Goal: Check status: Check status

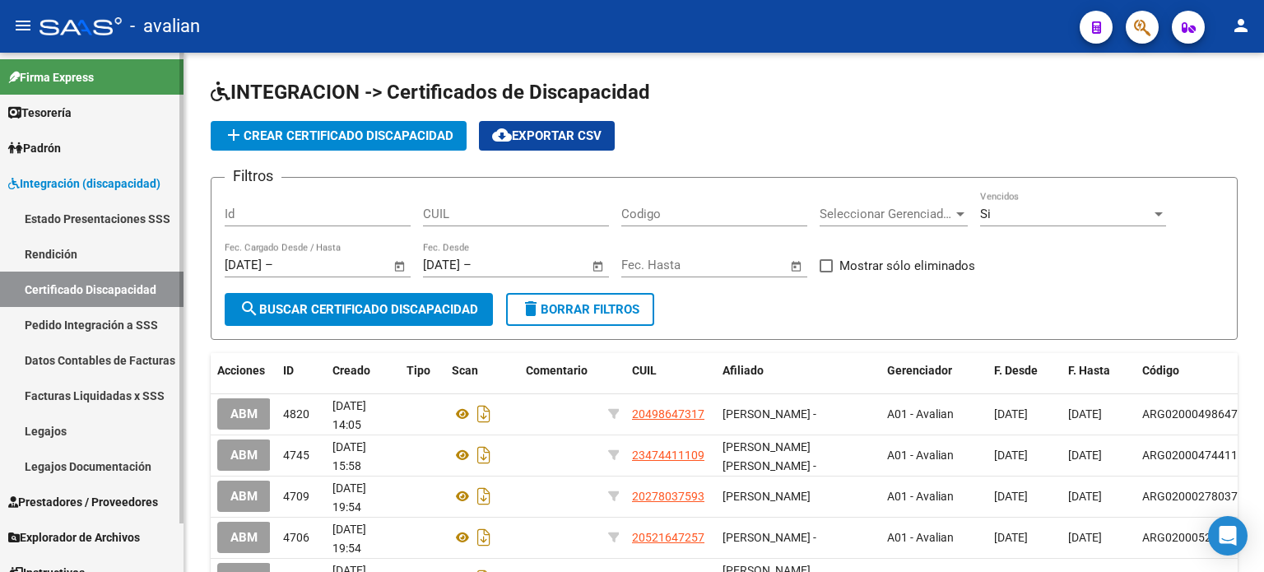
click at [53, 431] on link "Legajos" at bounding box center [91, 430] width 183 height 35
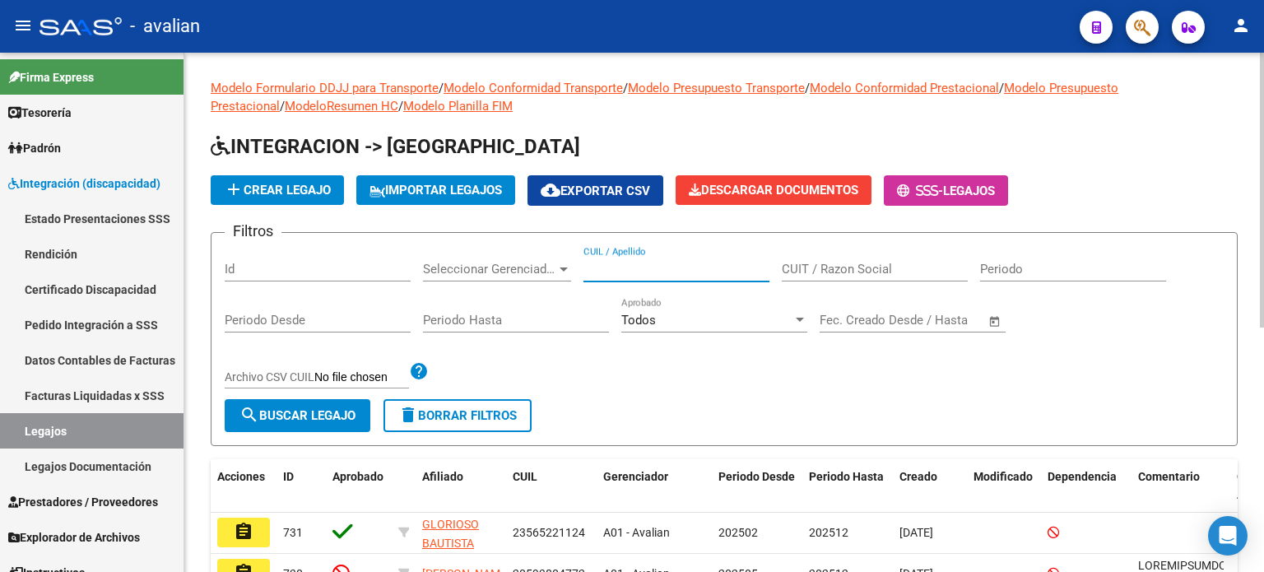
click at [633, 268] on input "CUIL / Apellido" at bounding box center [676, 269] width 186 height 15
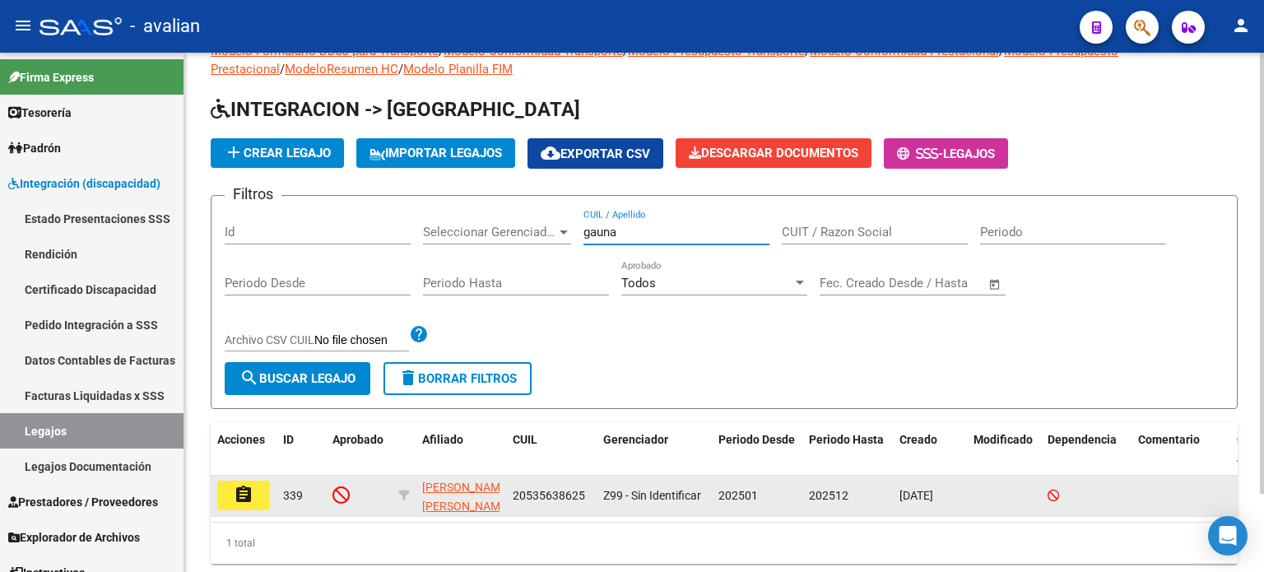
scroll to position [54, 0]
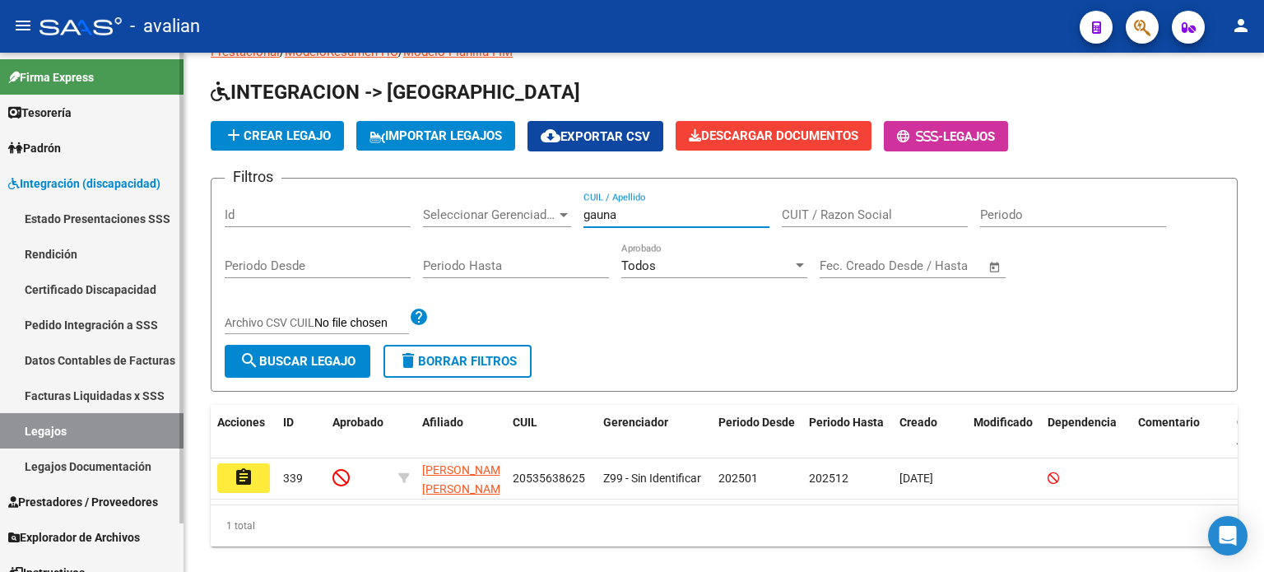
type input "gauna"
click at [72, 147] on link "Padrón" at bounding box center [91, 147] width 183 height 35
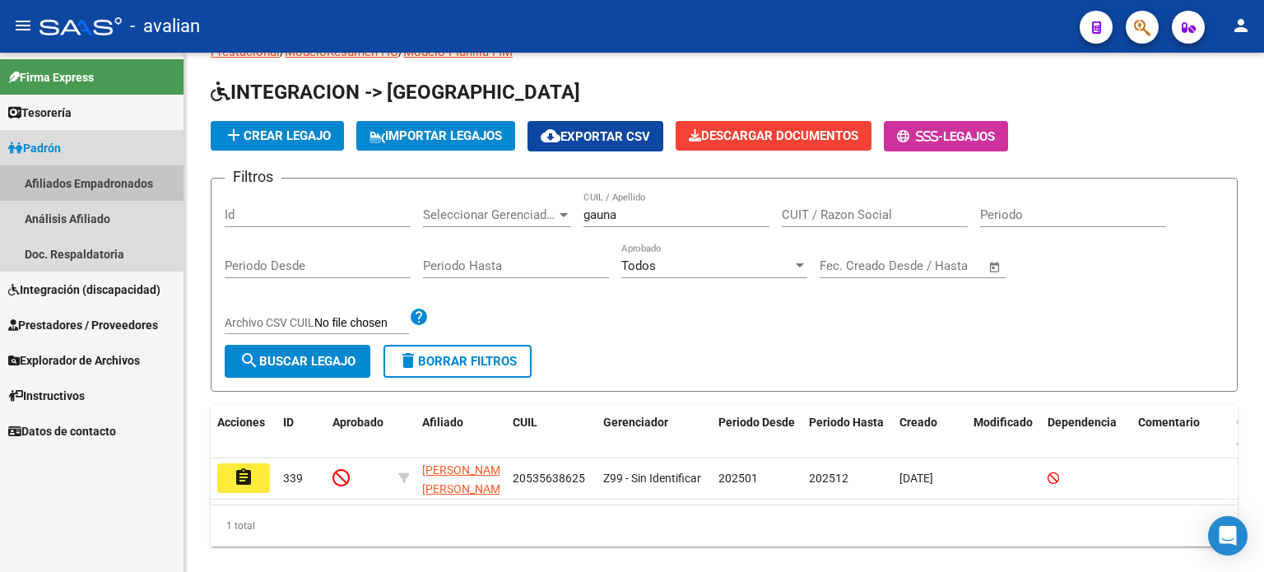
click at [107, 181] on link "Afiliados Empadronados" at bounding box center [91, 182] width 183 height 35
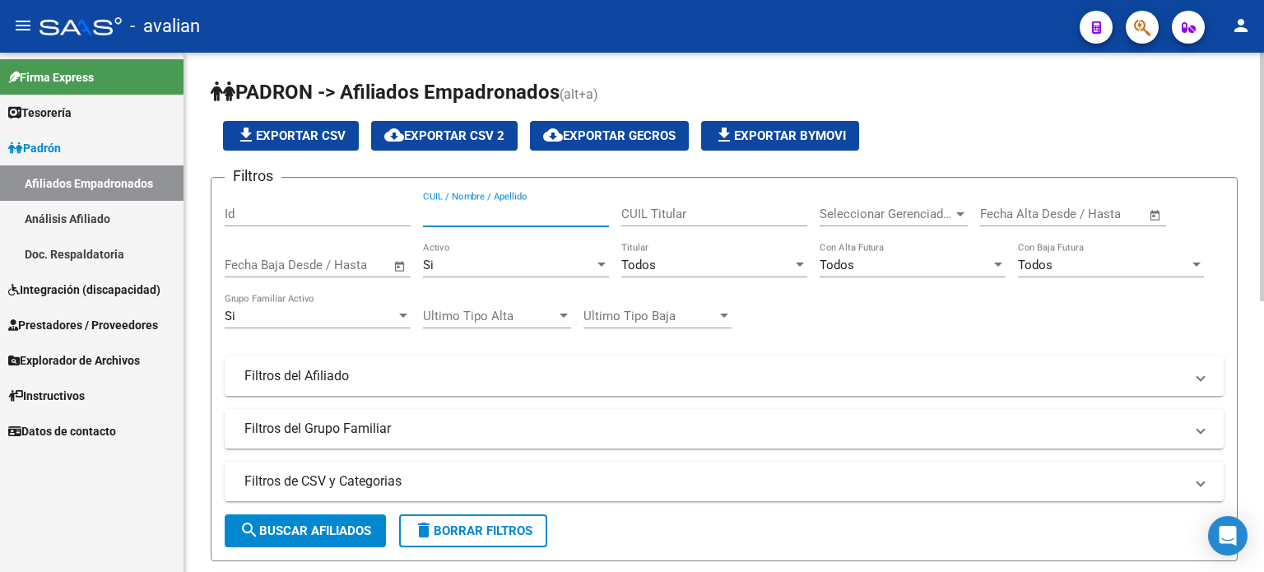
click at [494, 209] on input "CUIL / Nombre / Apellido" at bounding box center [516, 213] width 186 height 15
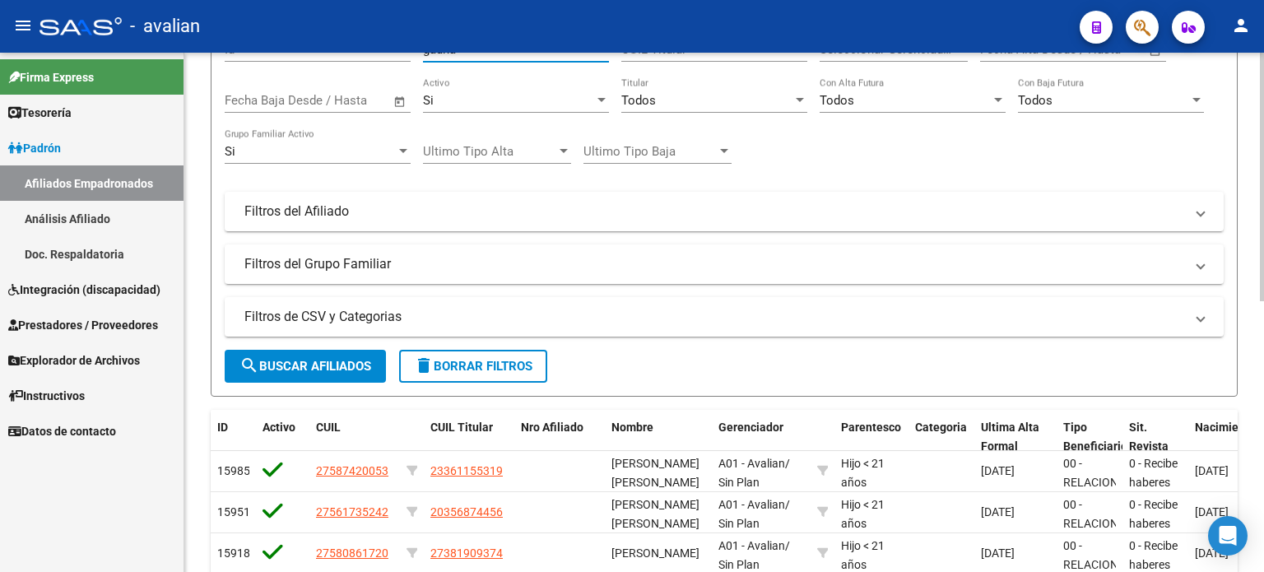
scroll to position [55, 0]
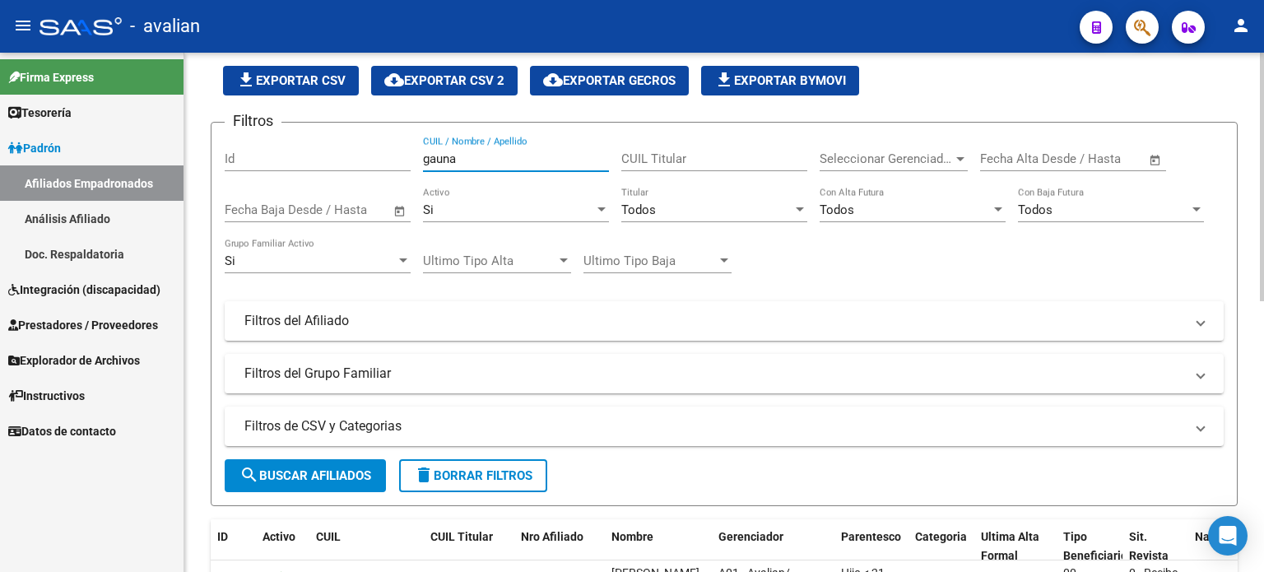
click at [483, 155] on input "gauna" at bounding box center [516, 158] width 186 height 15
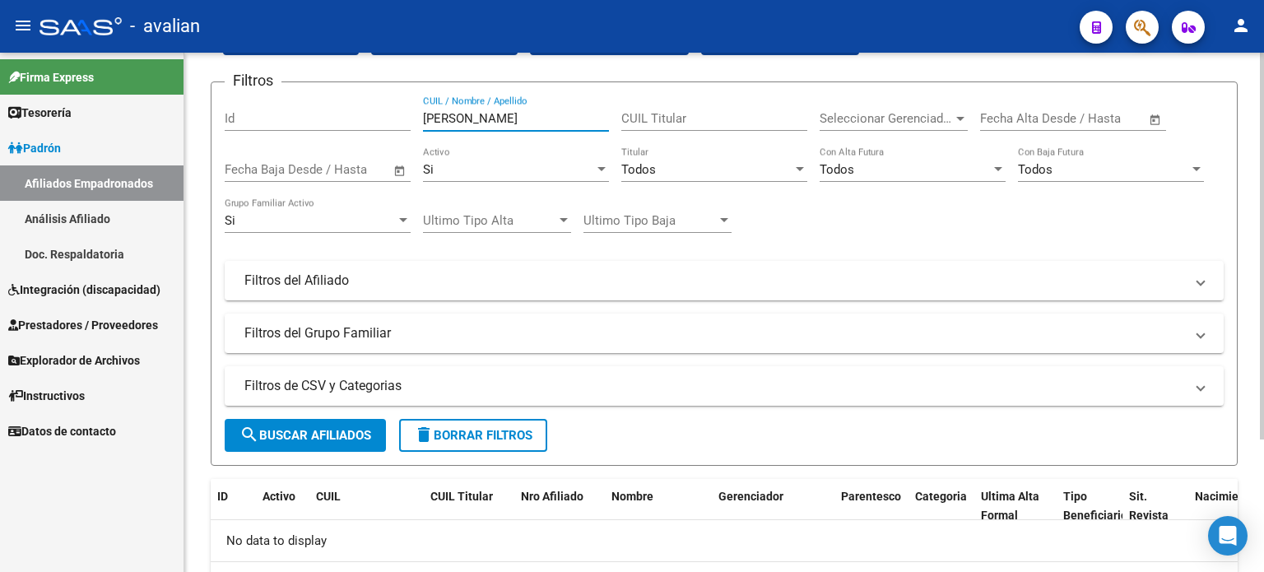
scroll to position [0, 0]
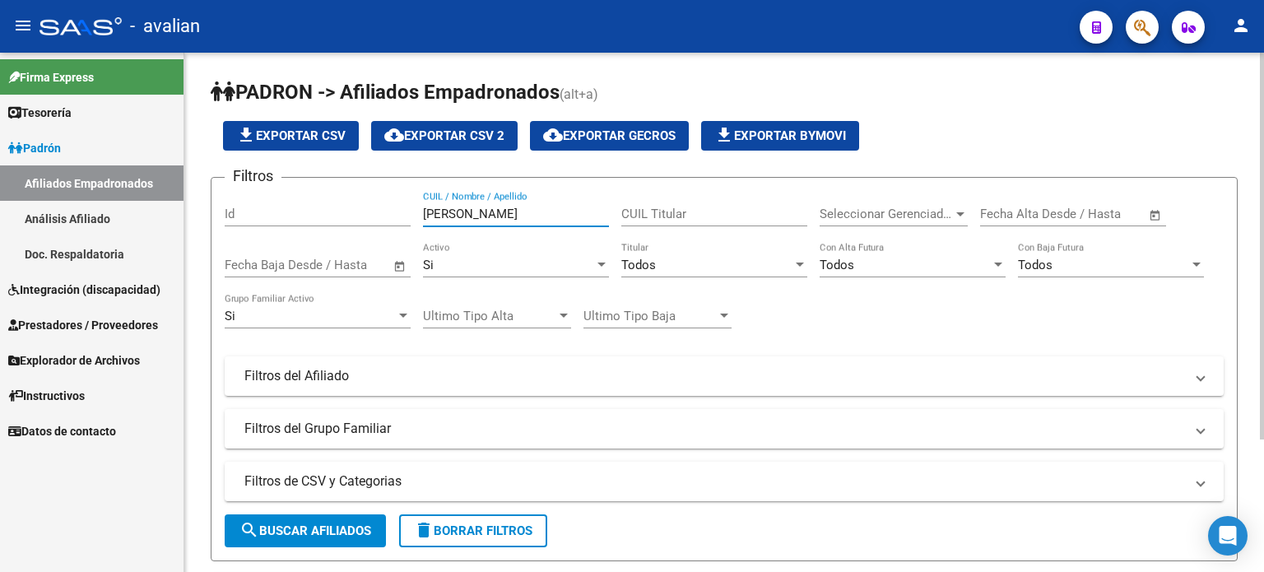
click at [516, 213] on input "[PERSON_NAME]" at bounding box center [516, 213] width 186 height 15
type input "g"
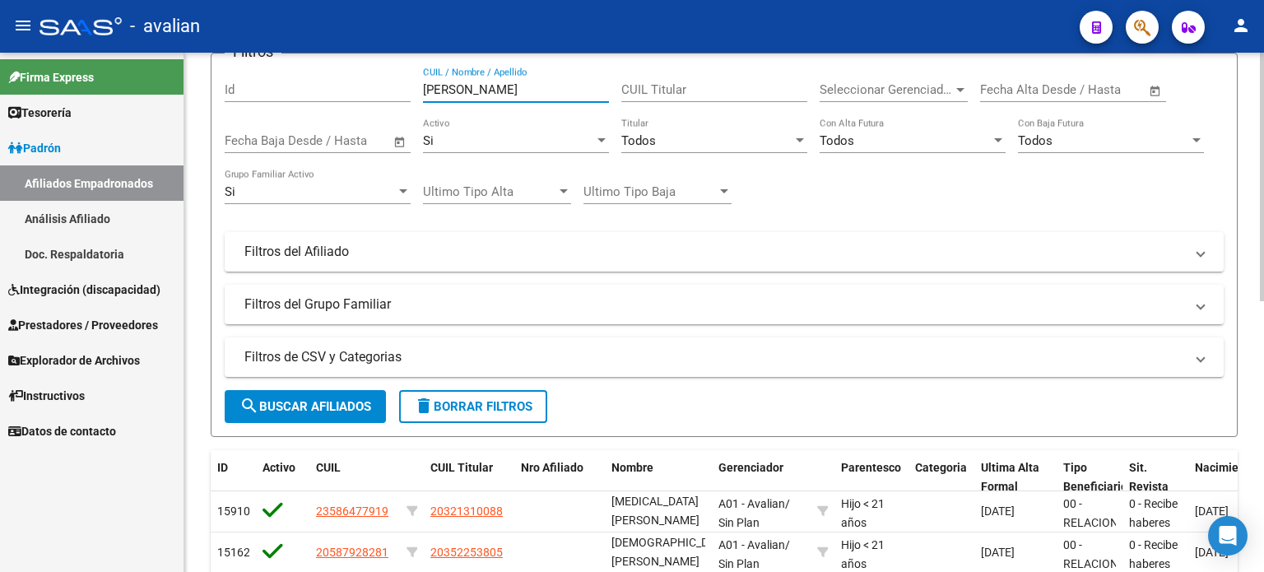
scroll to position [109, 0]
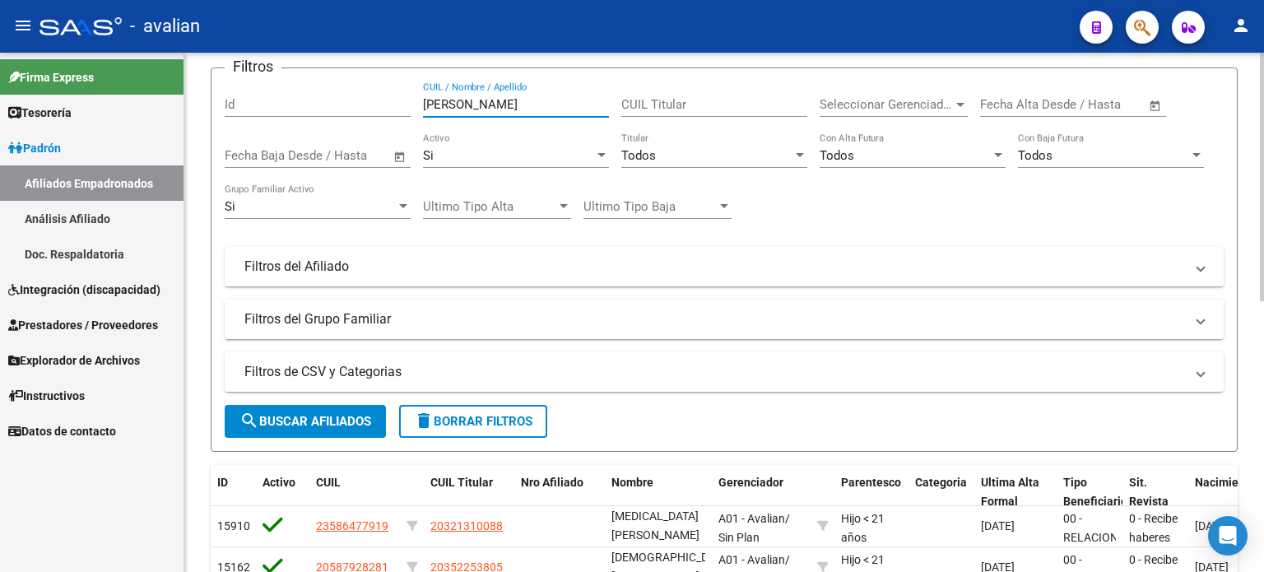
drag, startPoint x: 508, startPoint y: 104, endPoint x: 370, endPoint y: 105, distance: 137.4
click at [370, 105] on div "Filtros Id [PERSON_NAME] CUIL / Nombre / Apellido CUIL Titular Seleccionar Gere…" at bounding box center [724, 210] width 999 height 258
type input "GAUNA"
click at [71, 291] on span "Integración (discapacidad)" at bounding box center [84, 290] width 152 height 18
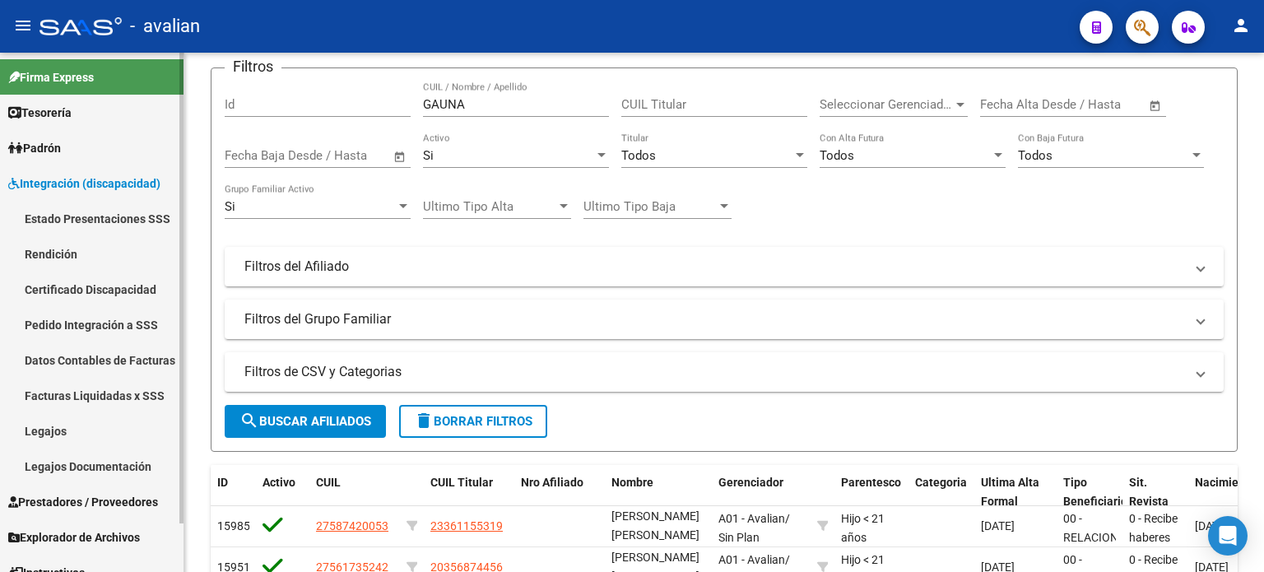
click at [61, 154] on span "Padrón" at bounding box center [34, 148] width 53 height 18
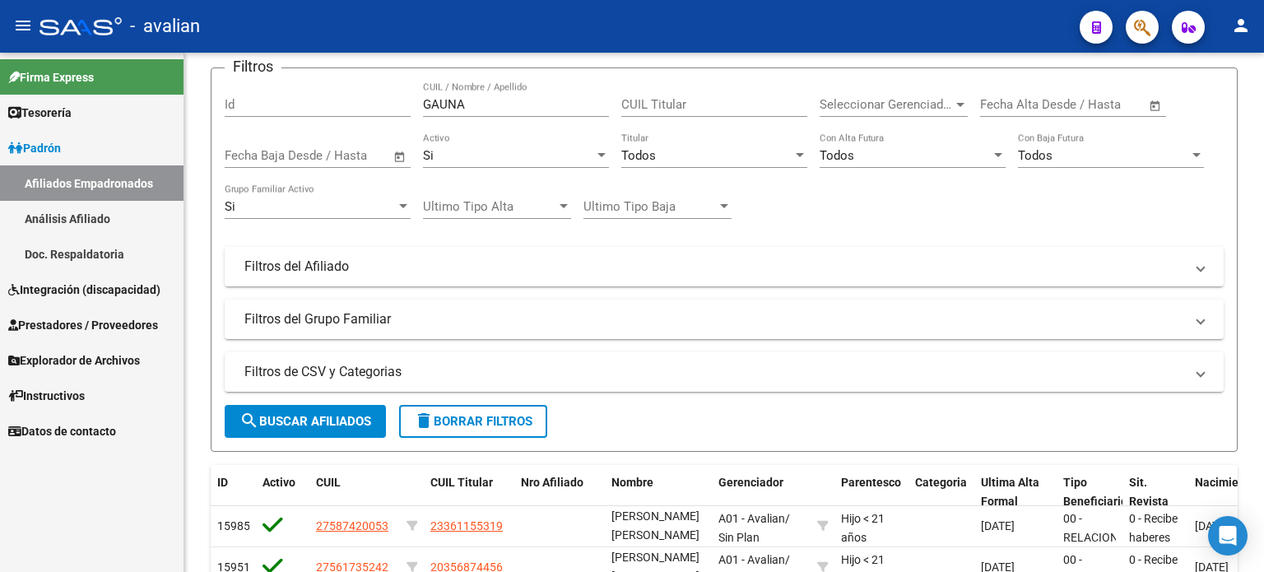
click at [104, 286] on span "Integración (discapacidad)" at bounding box center [84, 290] width 152 height 18
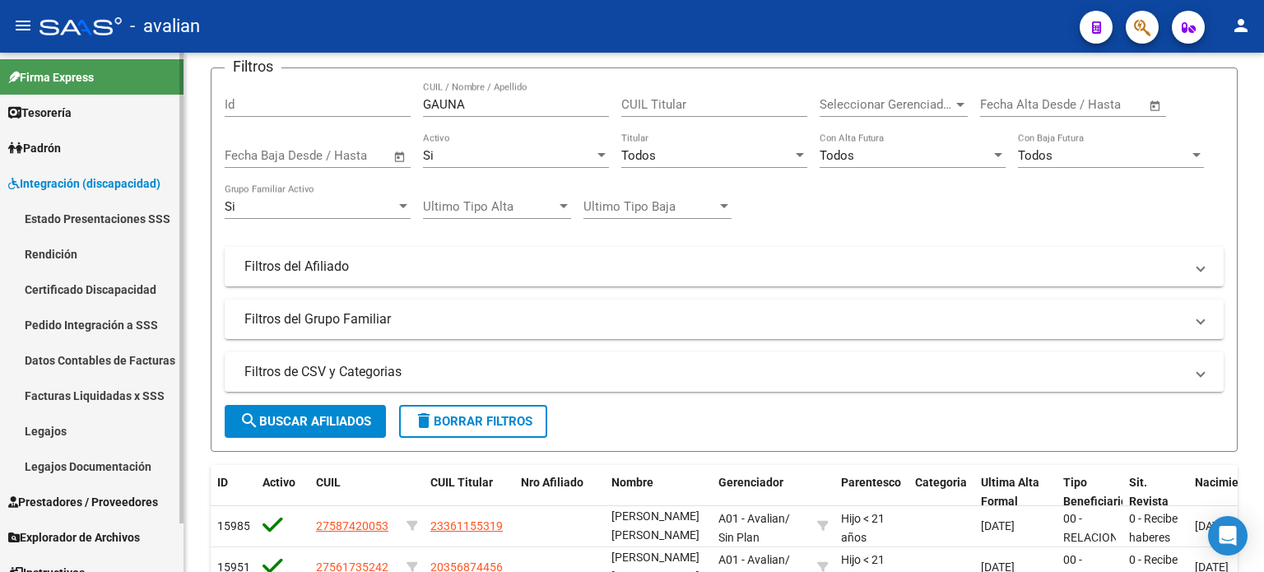
click at [49, 431] on link "Legajos" at bounding box center [91, 430] width 183 height 35
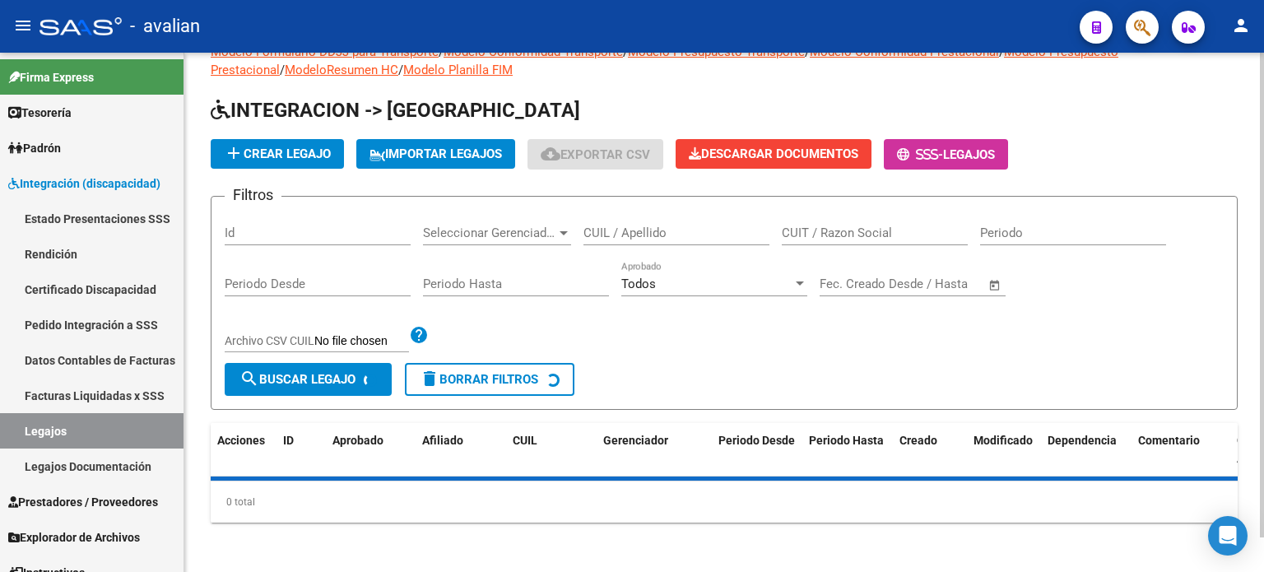
scroll to position [109, 0]
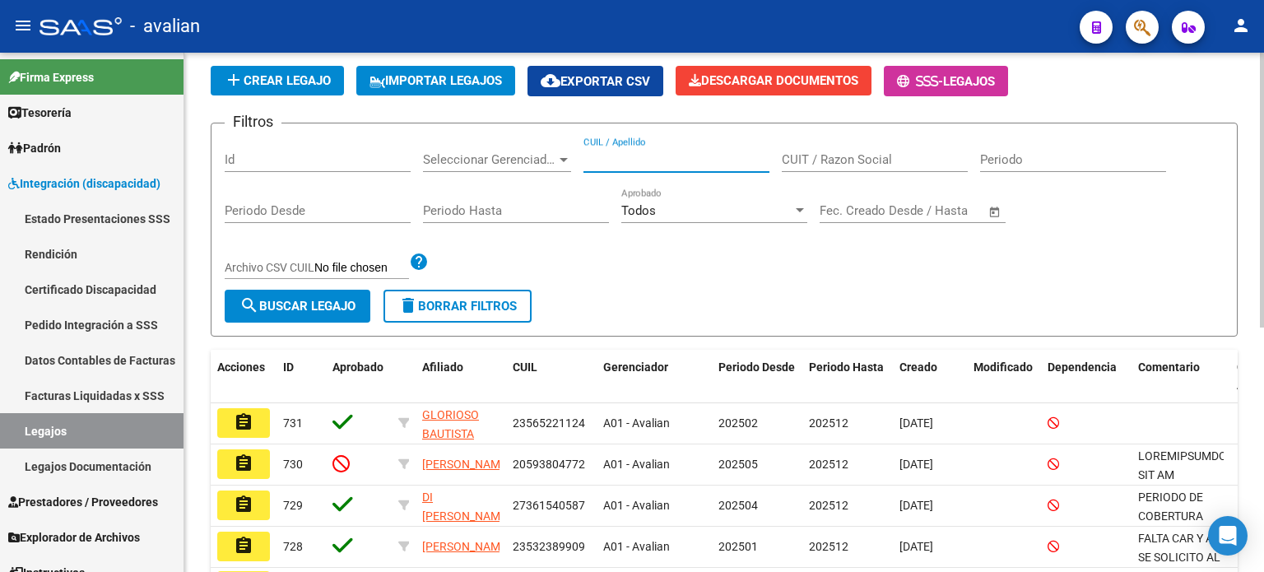
click at [681, 161] on input "CUIL / Apellido" at bounding box center [676, 159] width 186 height 15
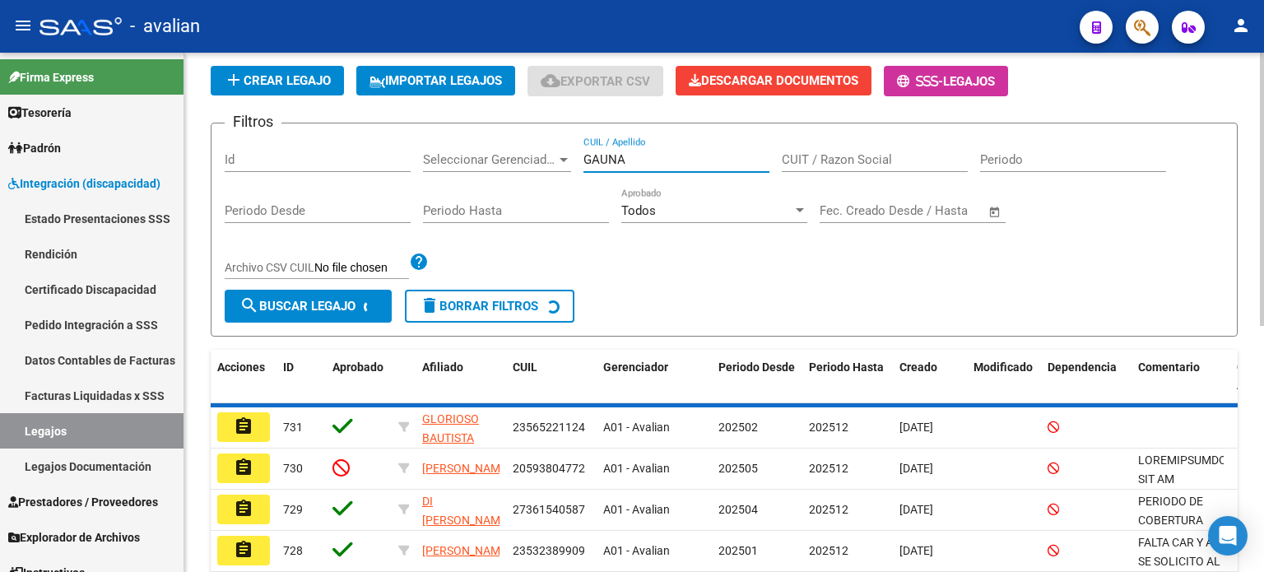
scroll to position [91, 0]
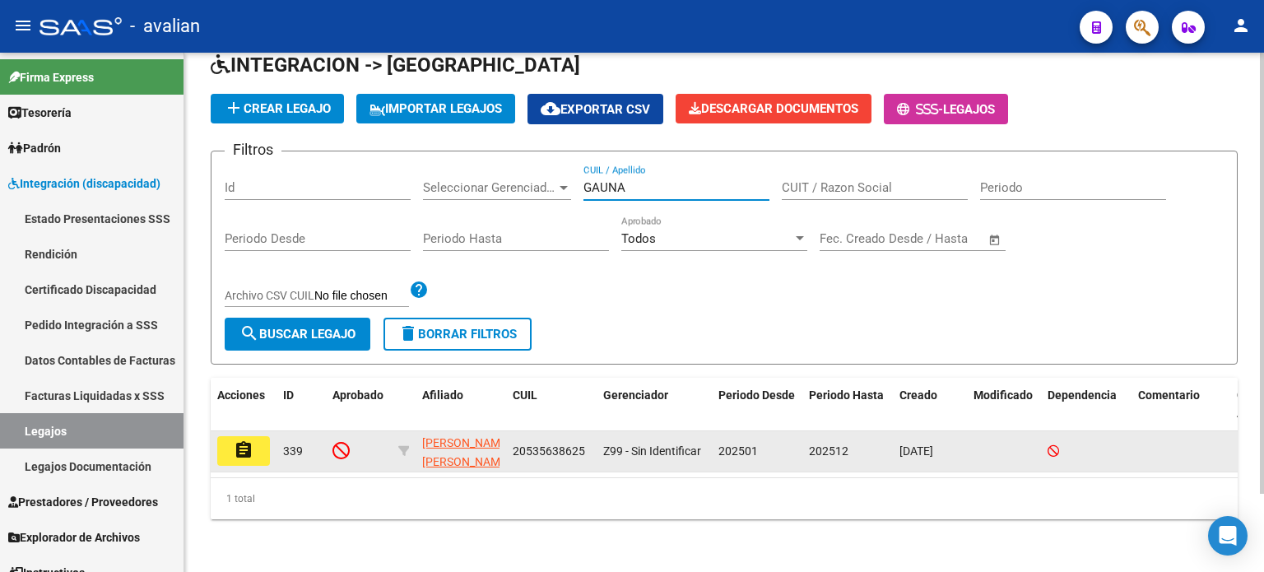
type input "GAUNA"
drag, startPoint x: 513, startPoint y: 438, endPoint x: 586, endPoint y: 437, distance: 72.4
click at [586, 442] on div "20535638625" at bounding box center [551, 451] width 77 height 19
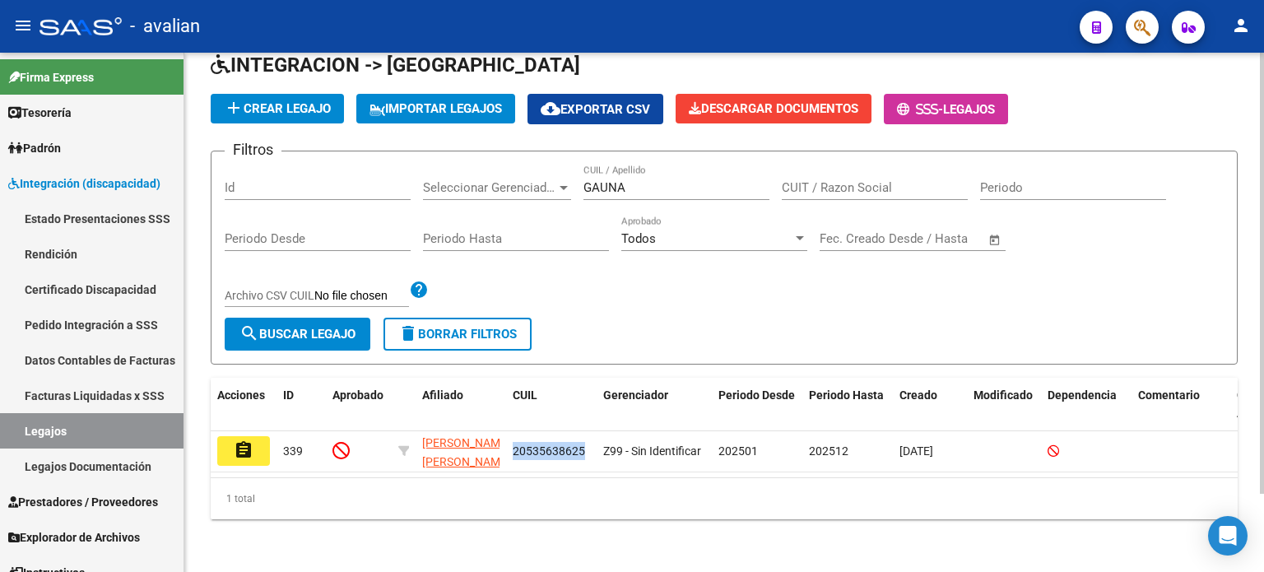
copy span "20535638625"
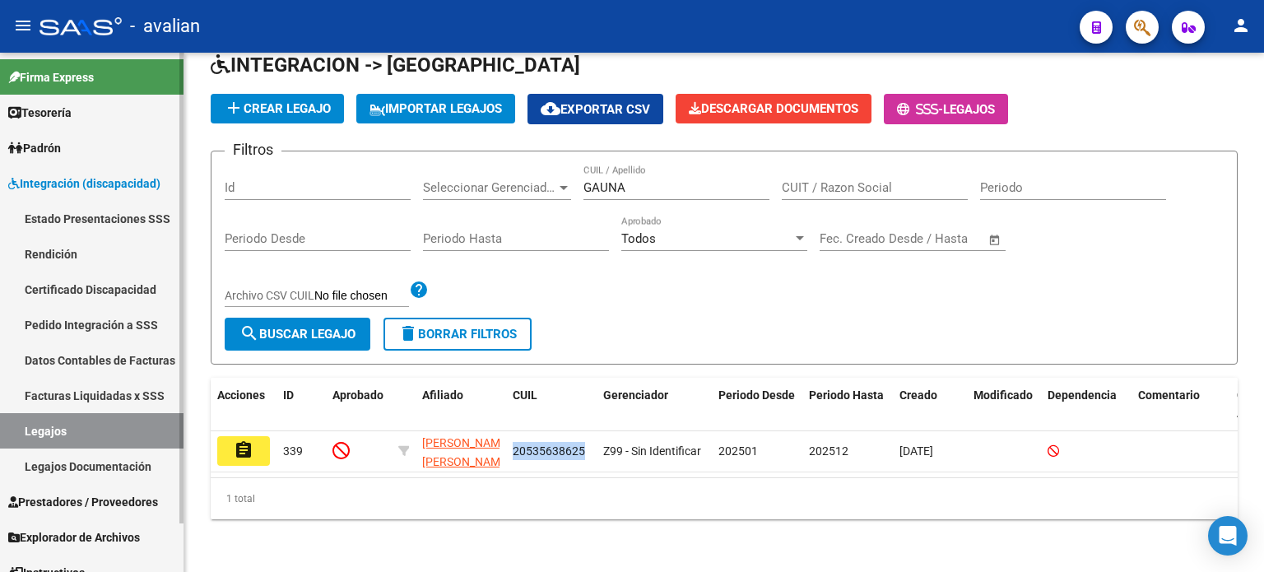
click at [74, 155] on link "Padrón" at bounding box center [91, 147] width 183 height 35
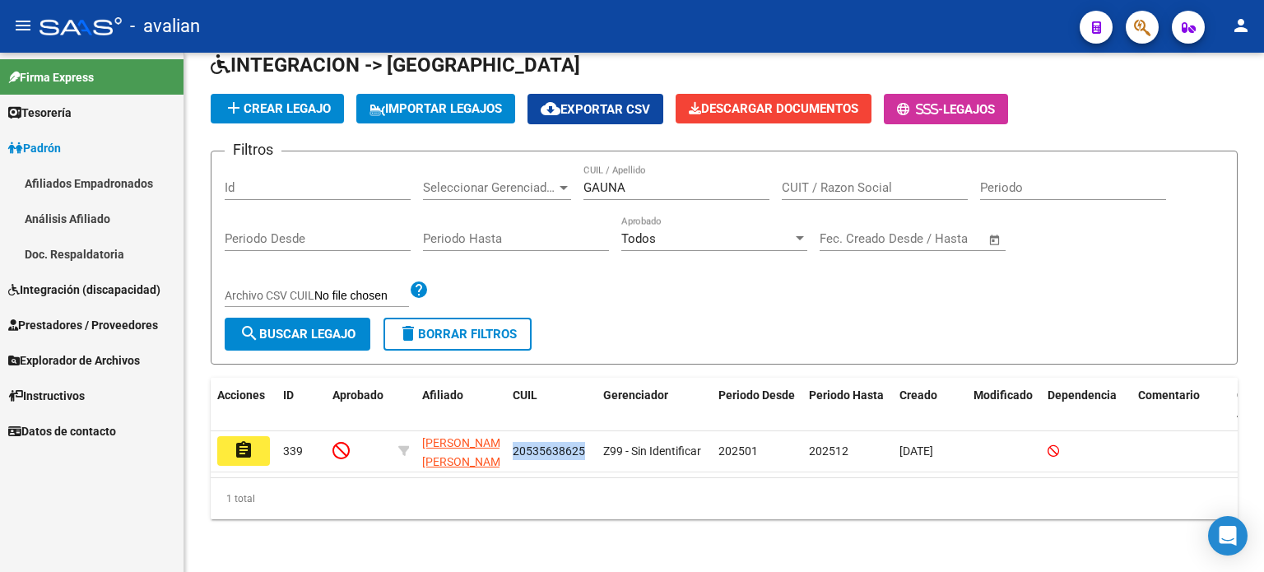
click at [82, 181] on link "Afiliados Empadronados" at bounding box center [91, 182] width 183 height 35
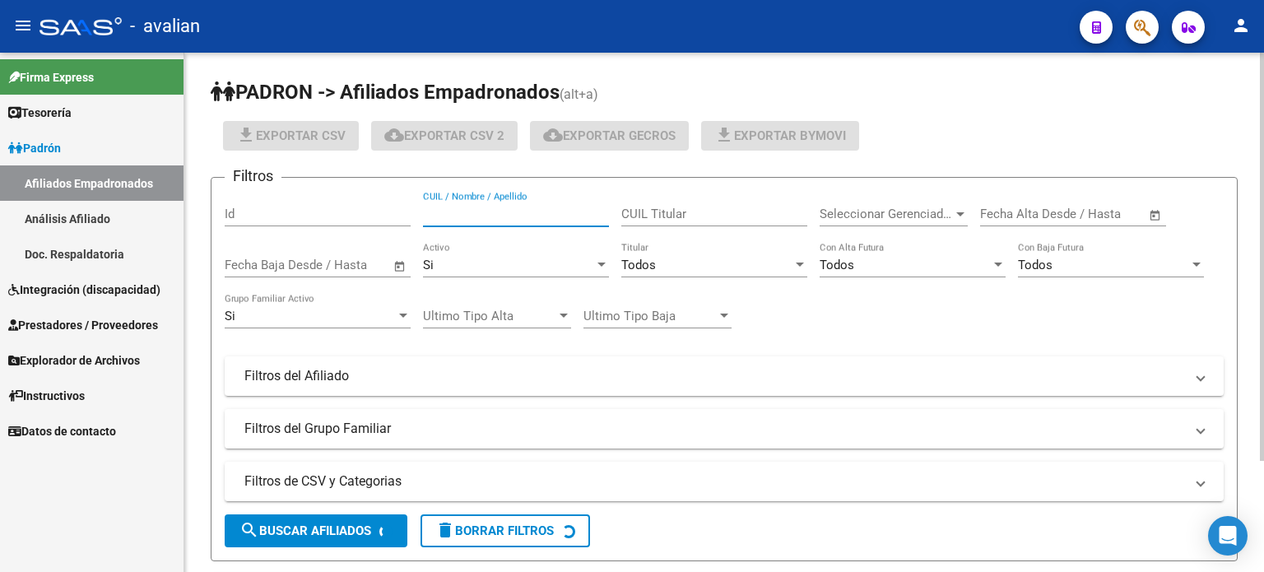
click at [462, 210] on input "CUIL / Nombre / Apellido" at bounding box center [516, 213] width 186 height 15
paste input "20535638625"
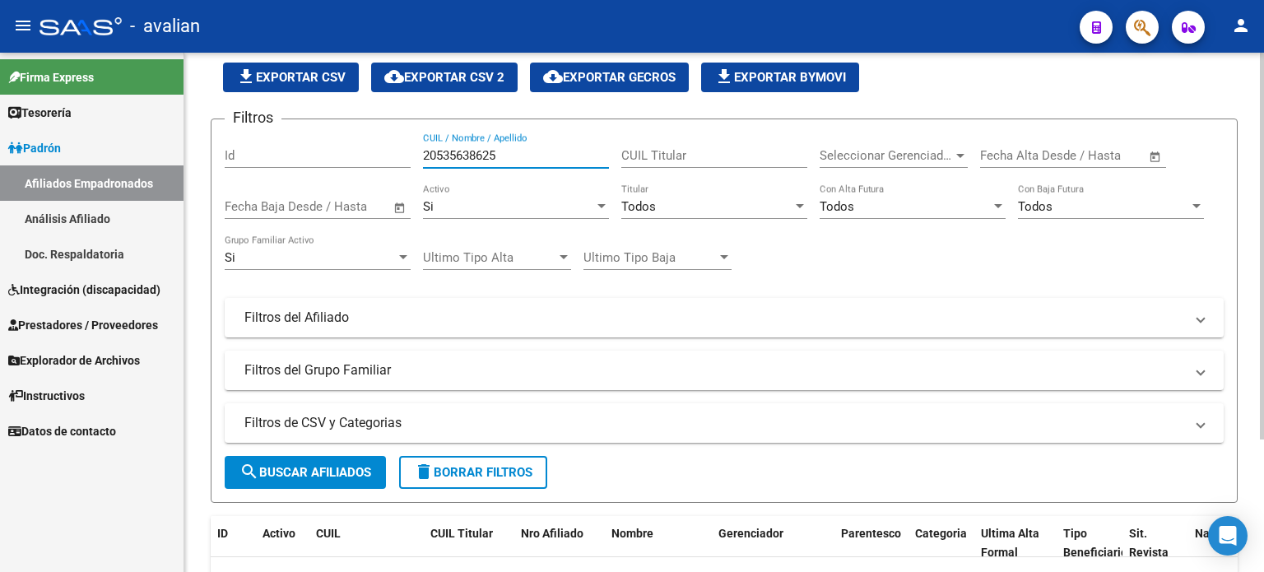
scroll to position [12, 0]
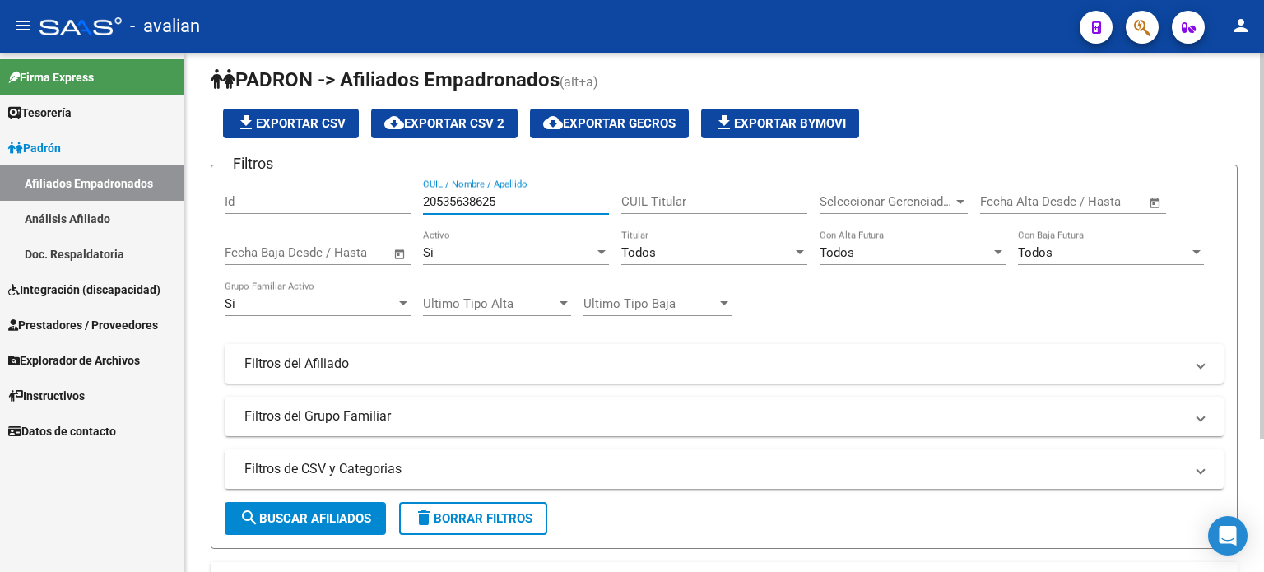
drag, startPoint x: 406, startPoint y: 197, endPoint x: 348, endPoint y: 197, distance: 58.4
click at [348, 197] on div "Filtros Id 20535638625 CUIL / Nombre / Apellido CUIL Titular Seleccionar Gerenc…" at bounding box center [724, 308] width 999 height 258
drag, startPoint x: 501, startPoint y: 200, endPoint x: 350, endPoint y: 200, distance: 150.6
click at [350, 200] on div "Filtros Id 20535638625 CUIL / Nombre / Apellido CUIL Titular Seleccionar Gerenc…" at bounding box center [724, 308] width 999 height 258
type input "20535638625"
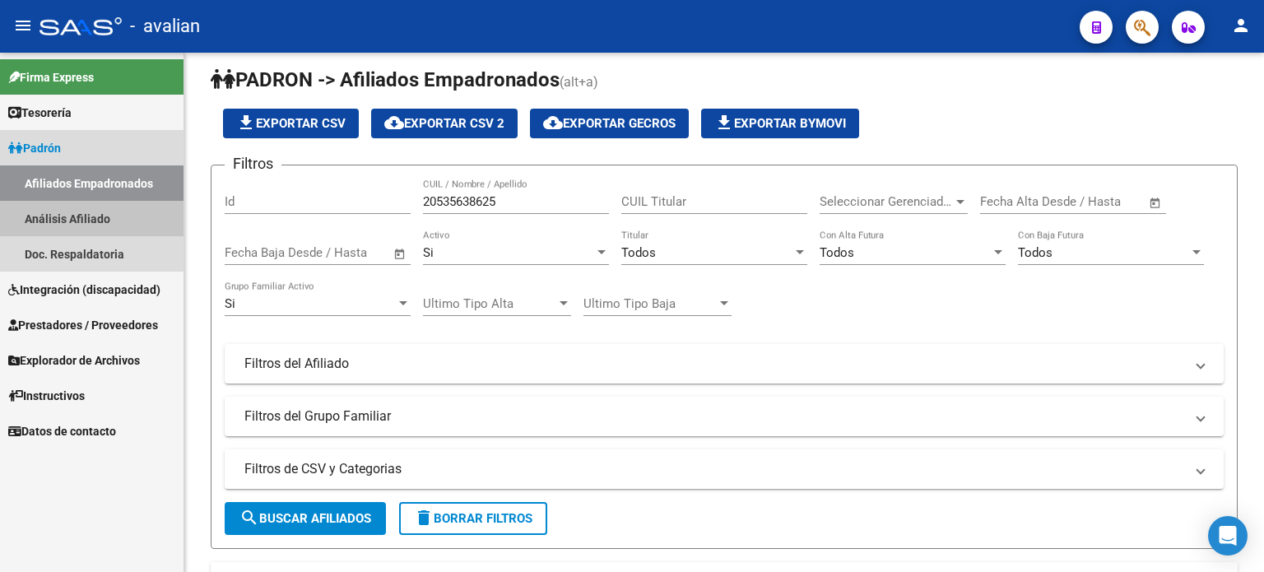
click at [72, 223] on link "Análisis Afiliado" at bounding box center [91, 218] width 183 height 35
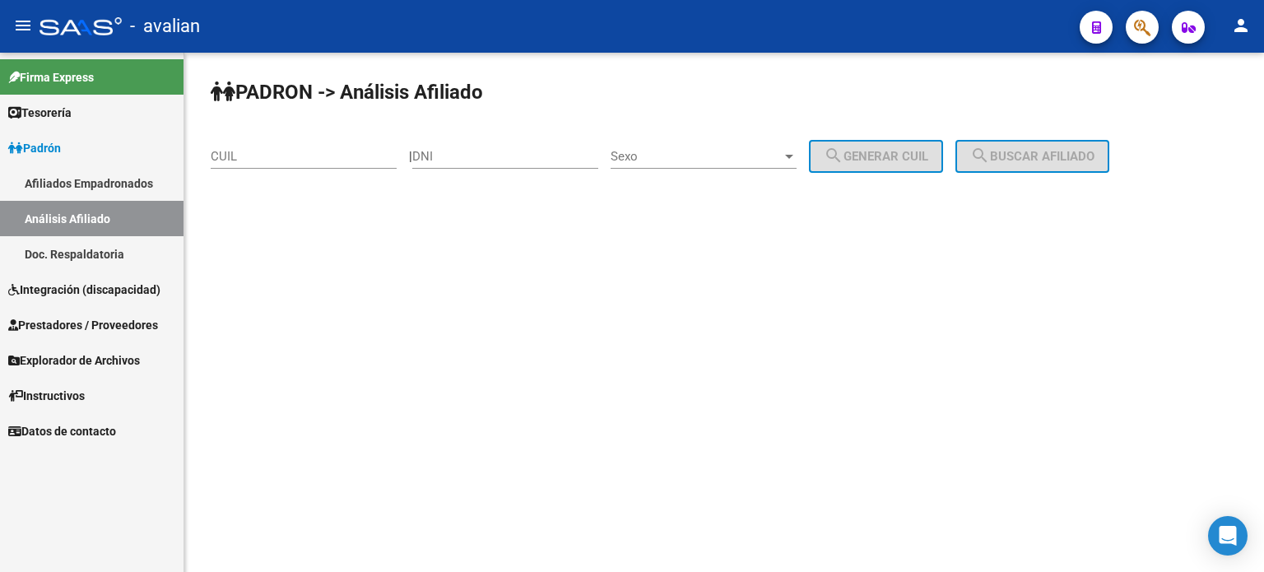
click at [317, 171] on div "CUIL" at bounding box center [304, 158] width 186 height 51
click at [323, 161] on input "CUIL" at bounding box center [304, 156] width 186 height 15
paste input "20-53563862-5"
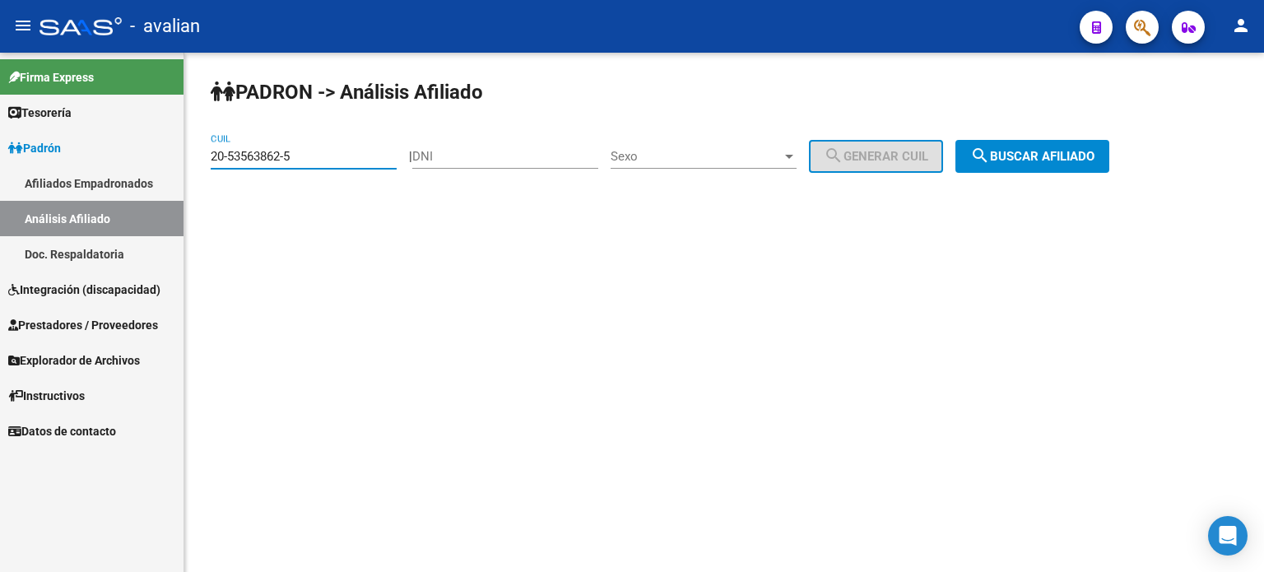
type input "20-53563862-5"
click at [1019, 154] on span "search Buscar afiliado" at bounding box center [1032, 156] width 124 height 15
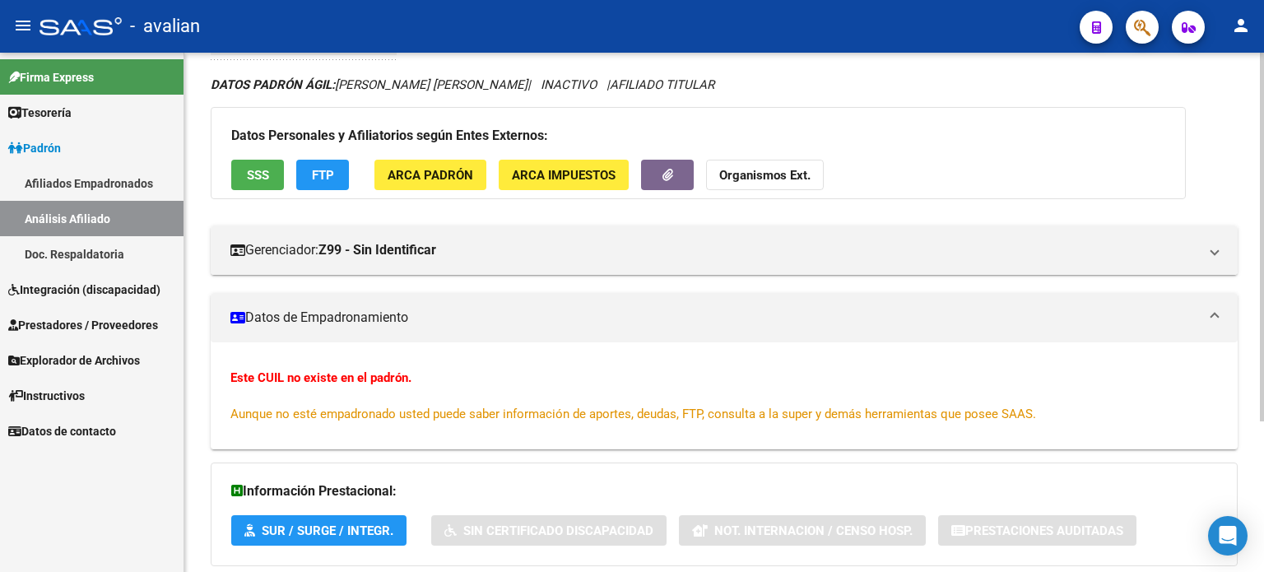
scroll to position [102, 0]
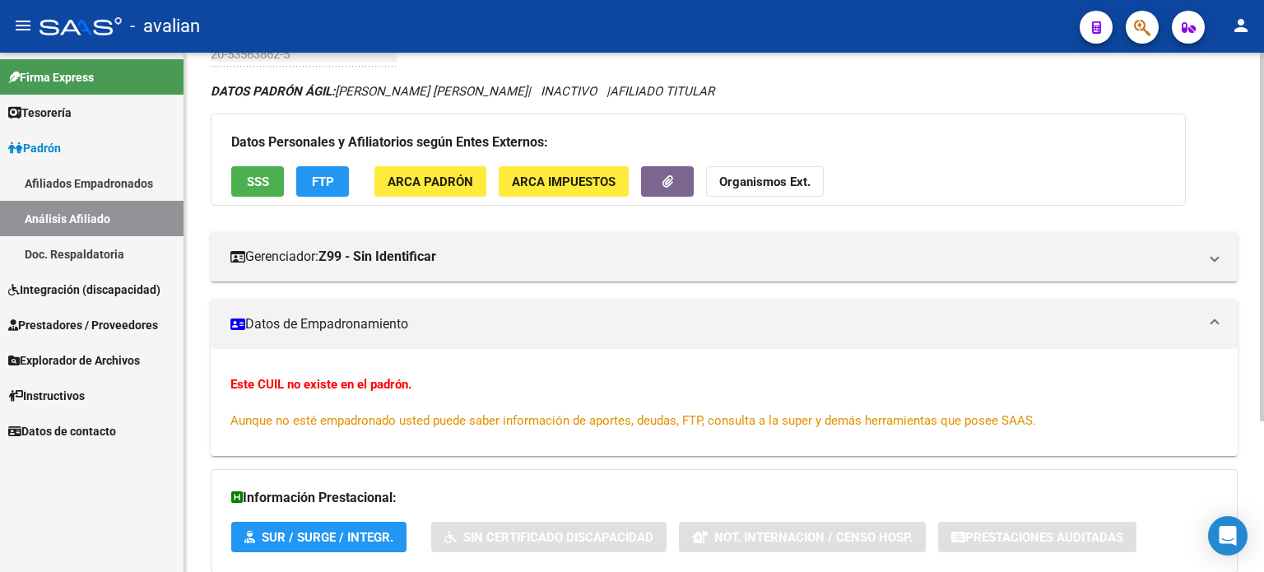
click at [258, 178] on span "SSS" at bounding box center [258, 181] width 22 height 15
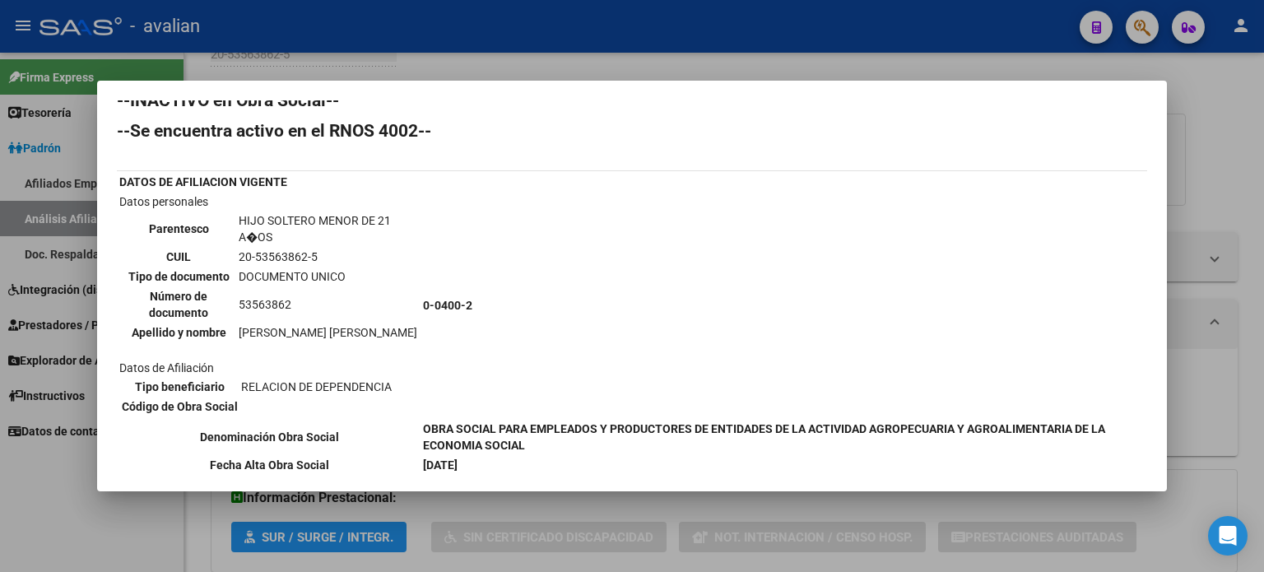
scroll to position [0, 0]
